Goal: Transaction & Acquisition: Purchase product/service

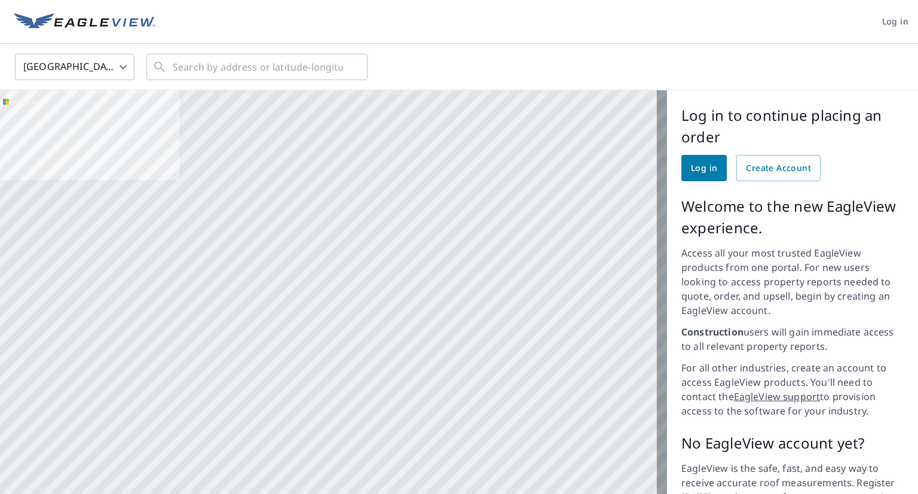
click at [701, 168] on span "Log in" at bounding box center [704, 168] width 26 height 15
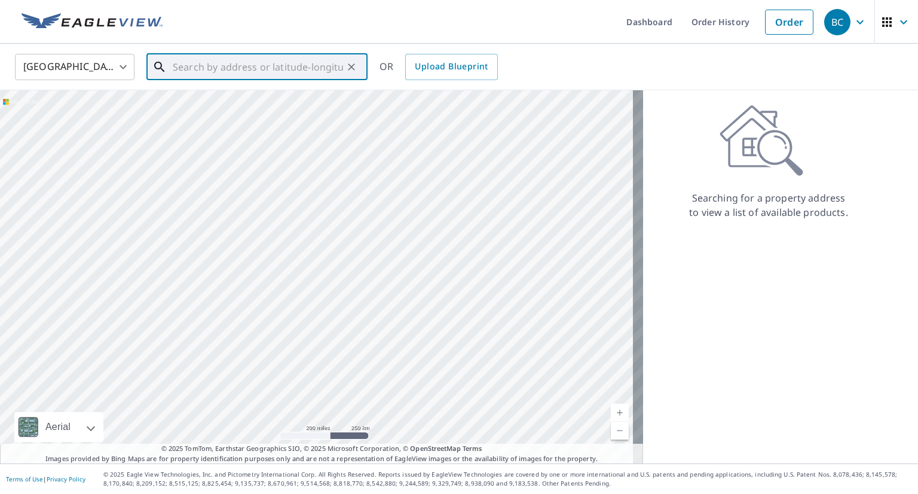
click at [283, 68] on input "text" at bounding box center [258, 66] width 170 height 33
paste input "18970 Highland Ave"
type input "18970 Highland Ave"
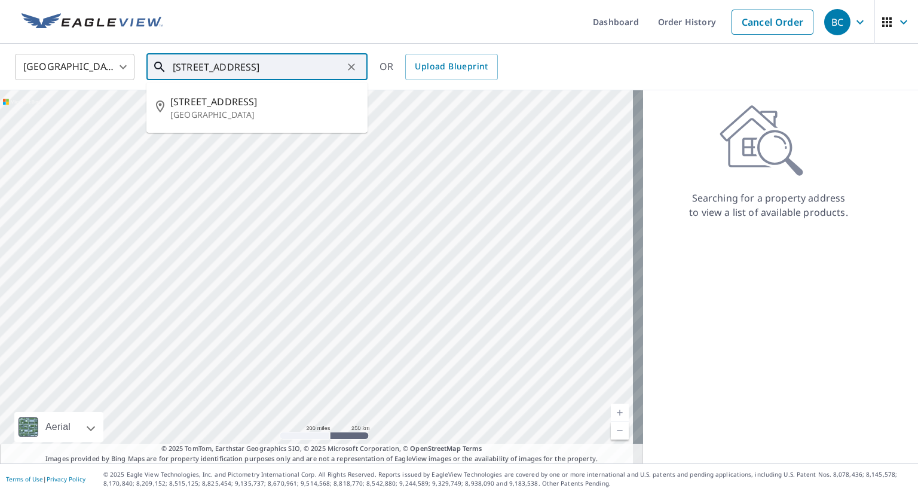
drag, startPoint x: 283, startPoint y: 68, endPoint x: 155, endPoint y: 78, distance: 127.8
click at [155, 78] on div "18970 Highland Ave ​" at bounding box center [256, 67] width 221 height 26
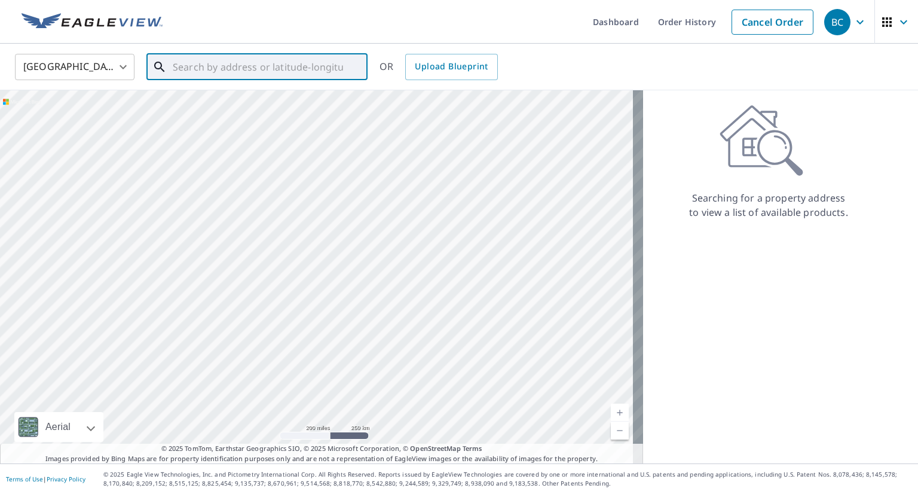
click at [259, 72] on input "text" at bounding box center [258, 66] width 170 height 33
paste input "7701 147th Terrace Savage, MN 55378"
click at [245, 103] on span "7701 147th Ter" at bounding box center [264, 101] width 188 height 14
type input "7701 147th Ter Savage, MN 55378"
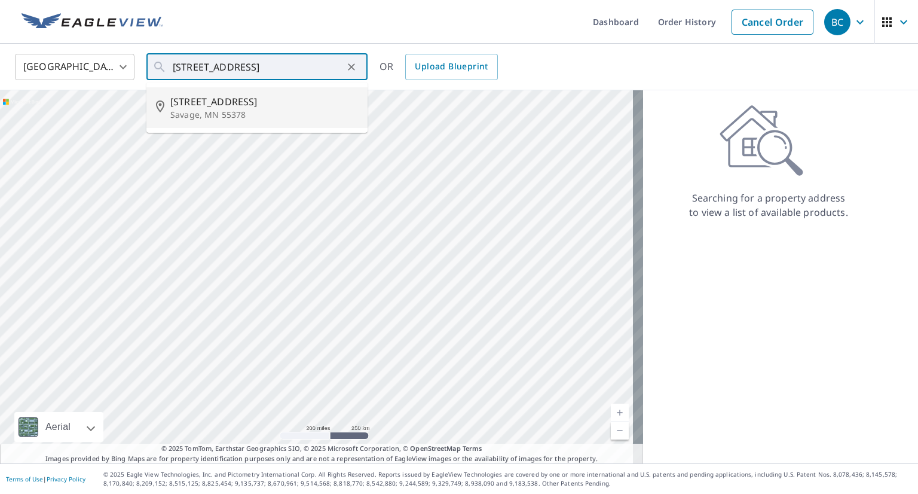
scroll to position [0, 0]
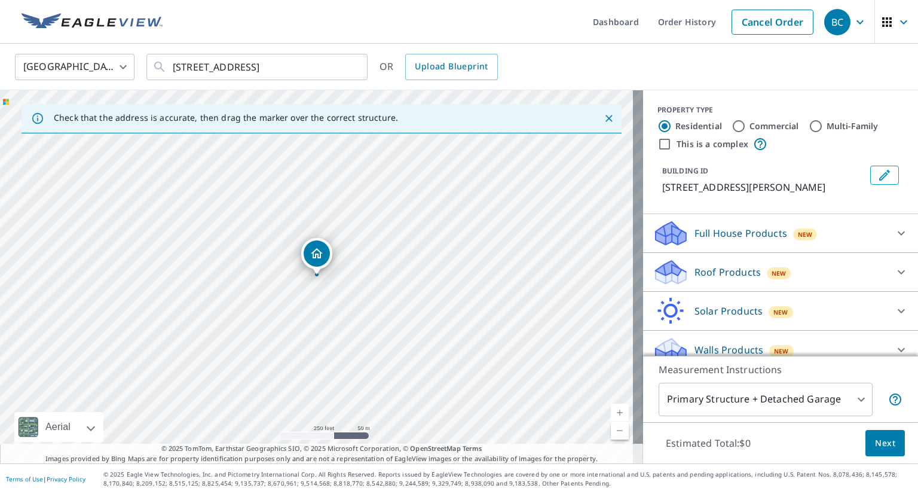
click at [856, 393] on body "BC BC Dashboard Order History Cancel Order BC United States US ​ 7701 147th Ter…" at bounding box center [459, 247] width 918 height 494
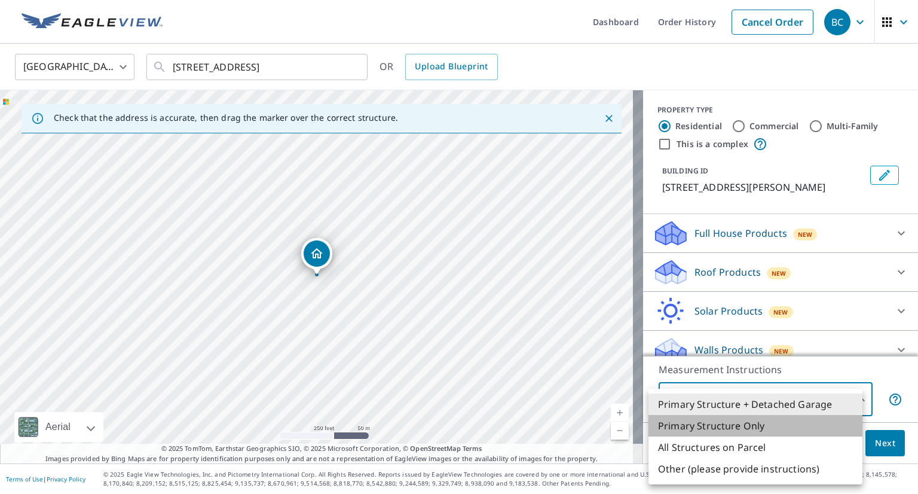
click at [801, 424] on li "Primary Structure Only" at bounding box center [756, 426] width 214 height 22
type input "2"
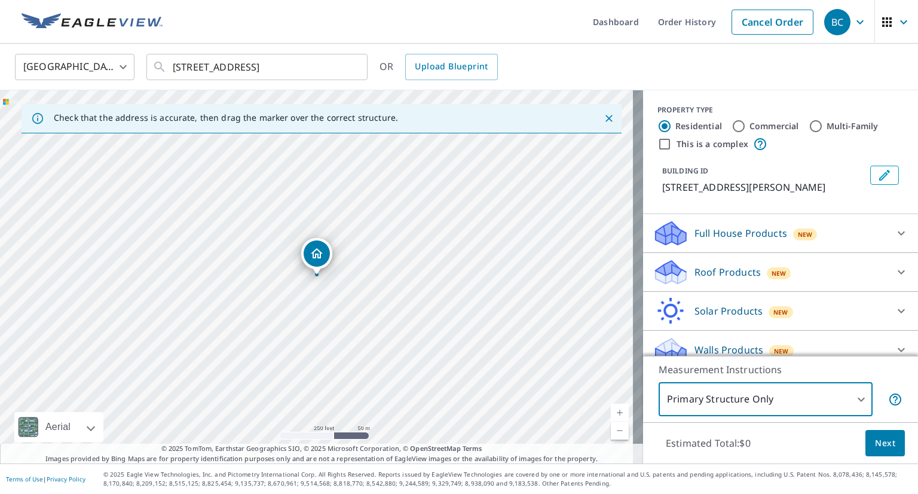
click at [875, 443] on span "Next" at bounding box center [885, 443] width 20 height 15
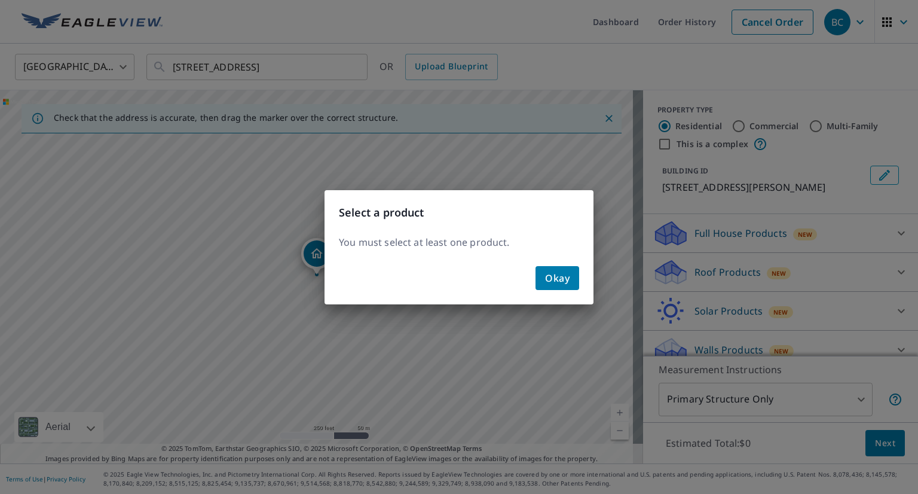
click at [570, 280] on button "Okay" at bounding box center [558, 278] width 44 height 24
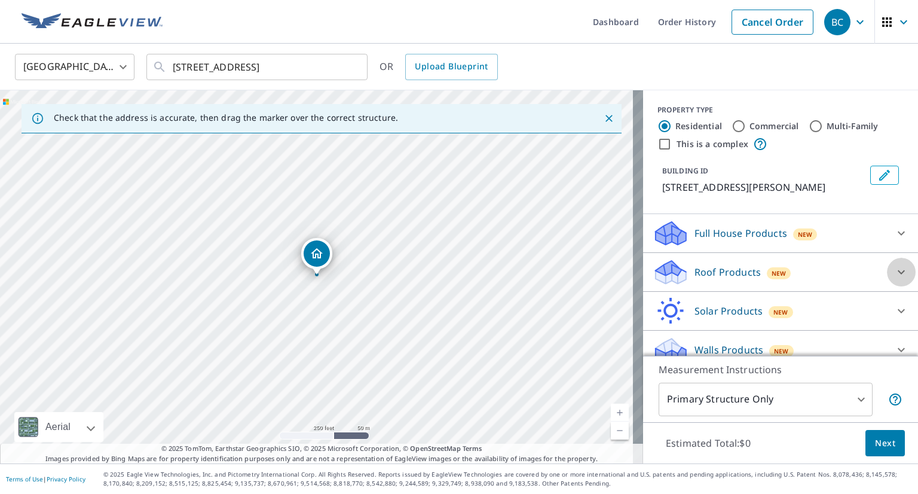
click at [887, 271] on div at bounding box center [901, 272] width 29 height 29
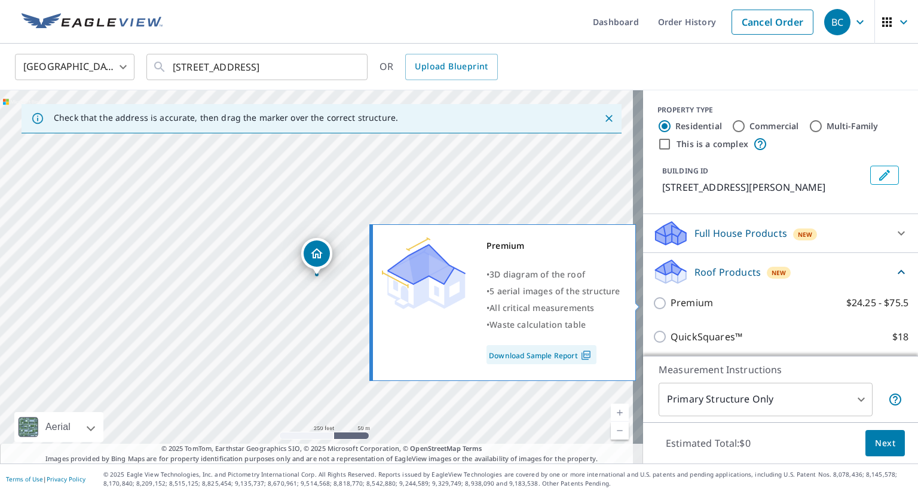
click at [681, 298] on p "Premium" at bounding box center [692, 302] width 42 height 15
click at [671, 298] on input "Premium $24.25 - $75.5" at bounding box center [662, 303] width 18 height 14
checkbox input "true"
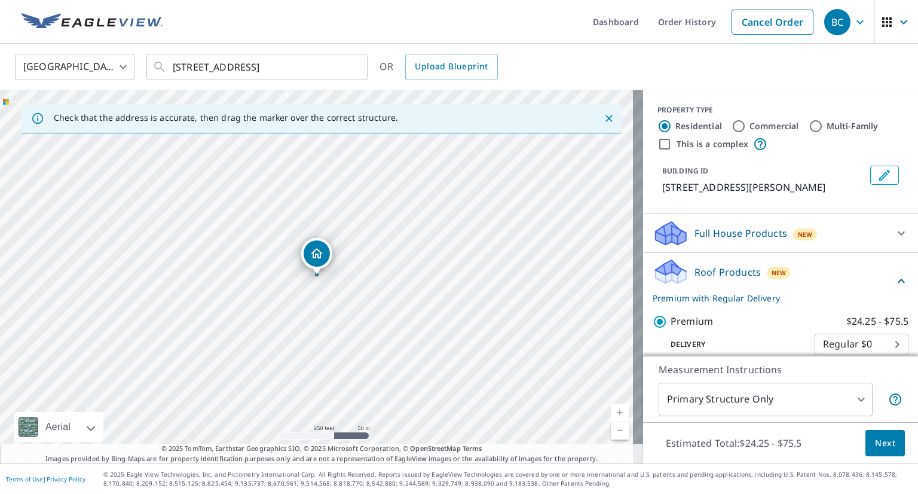
click at [876, 445] on span "Next" at bounding box center [885, 443] width 20 height 15
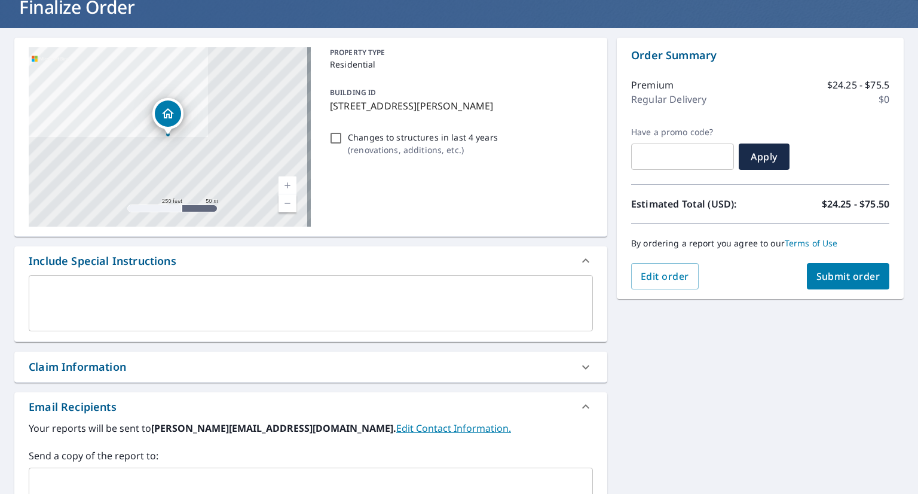
scroll to position [179, 0]
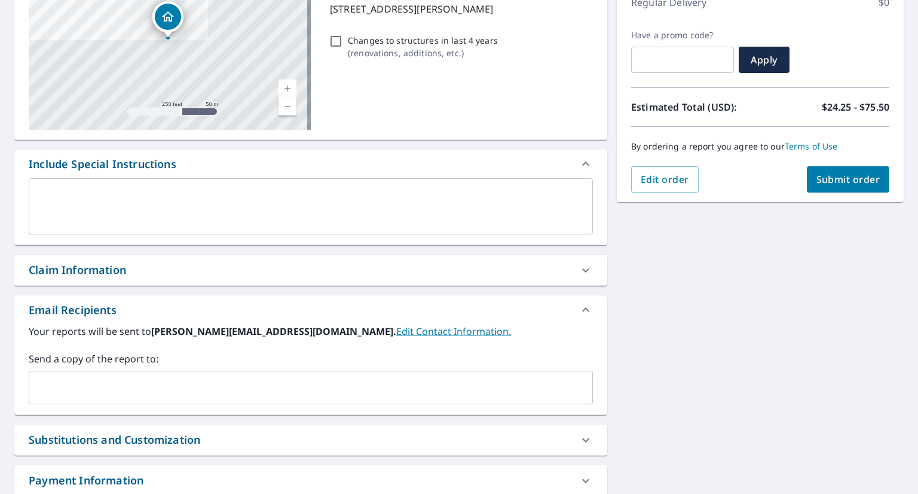
click at [309, 379] on input "text" at bounding box center [302, 387] width 536 height 23
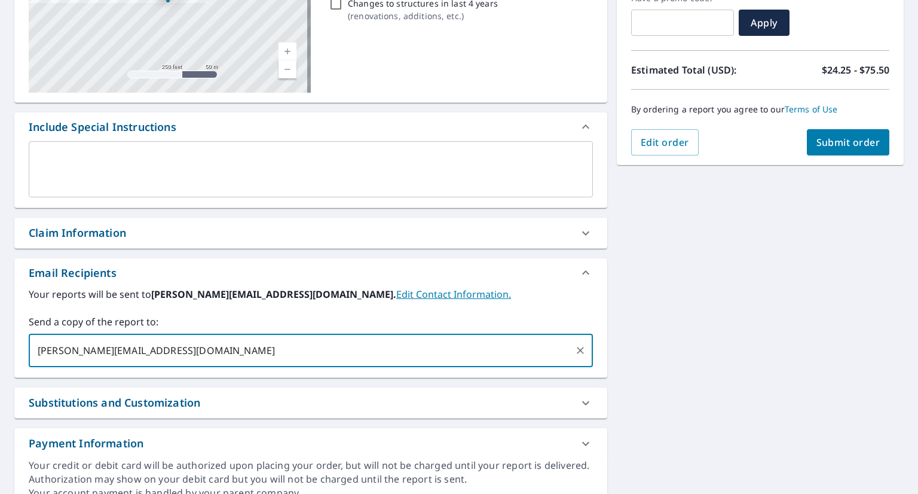
scroll to position [152, 0]
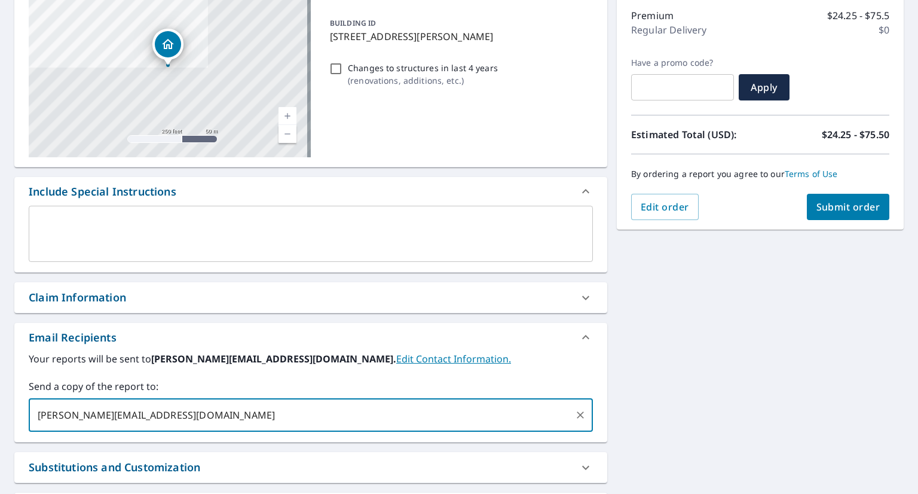
type input "william.p@highmarkcos.com"
click at [827, 211] on span "Submit order" at bounding box center [849, 206] width 64 height 13
